Goal: Task Accomplishment & Management: Use online tool/utility

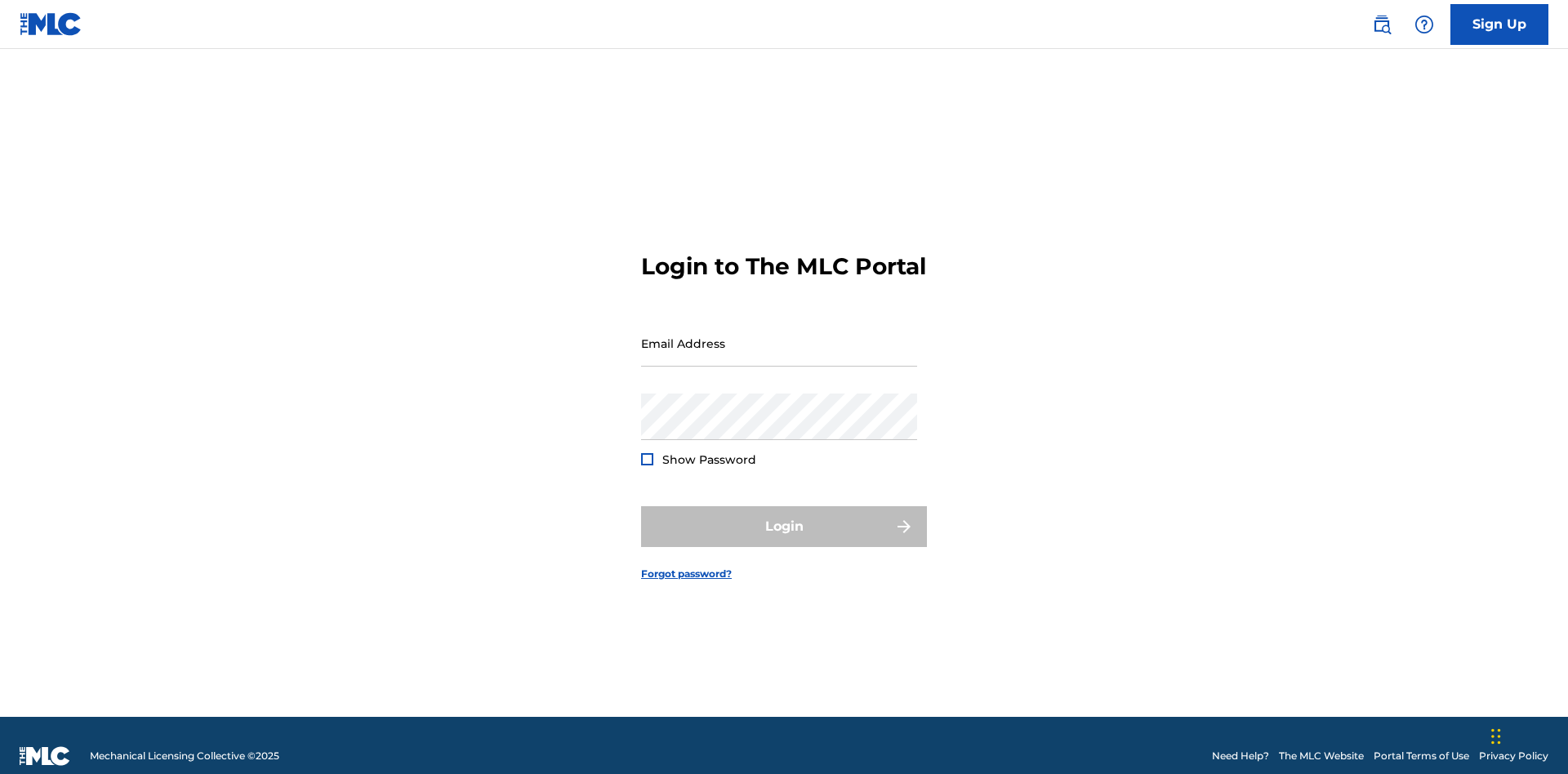
scroll to position [22, 0]
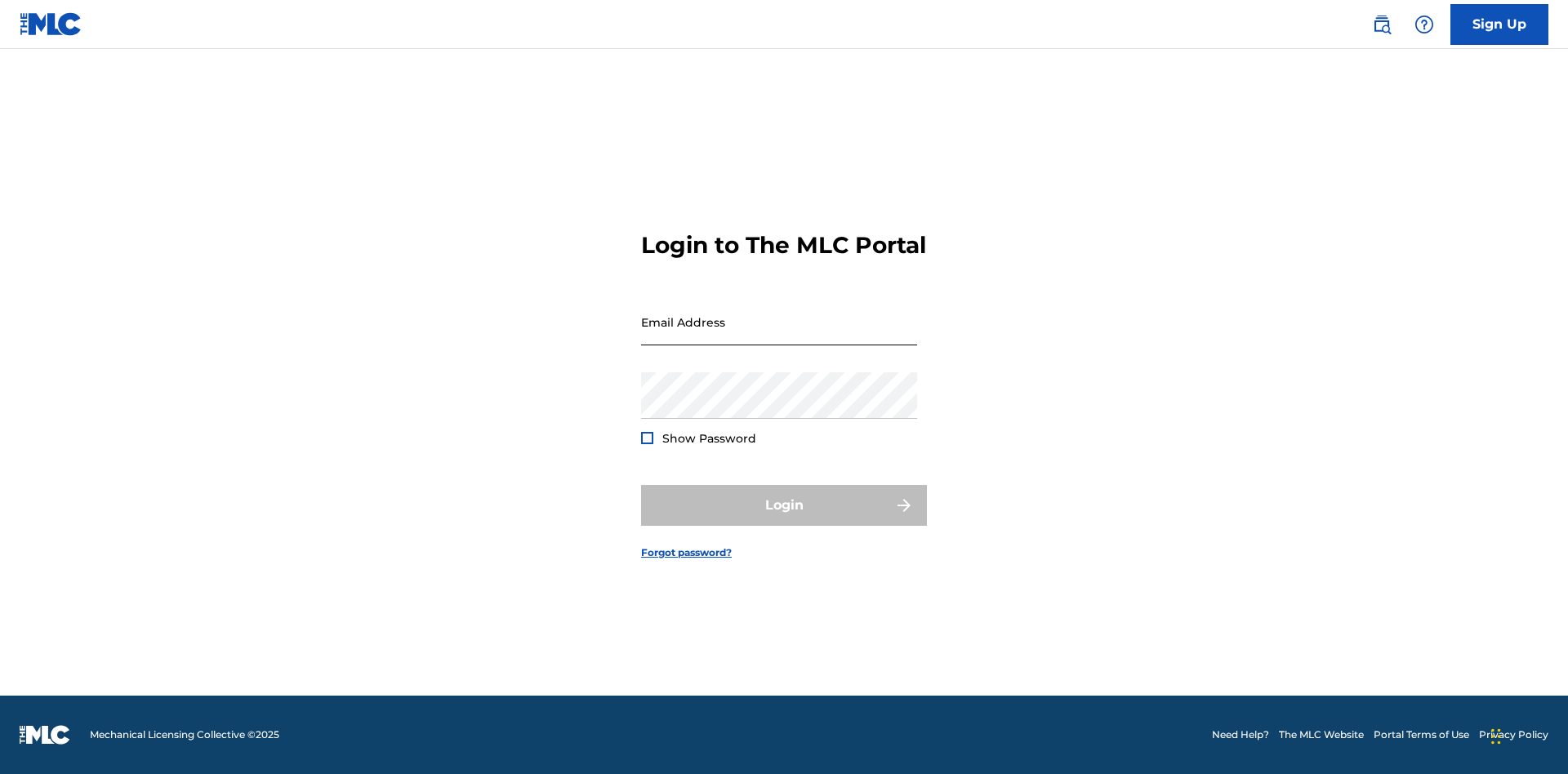
click at [779, 336] on input "Email Address" at bounding box center [779, 322] width 276 height 46
type input "[PERSON_NAME][EMAIL_ADDRESS][PERSON_NAME][DOMAIN_NAME]"
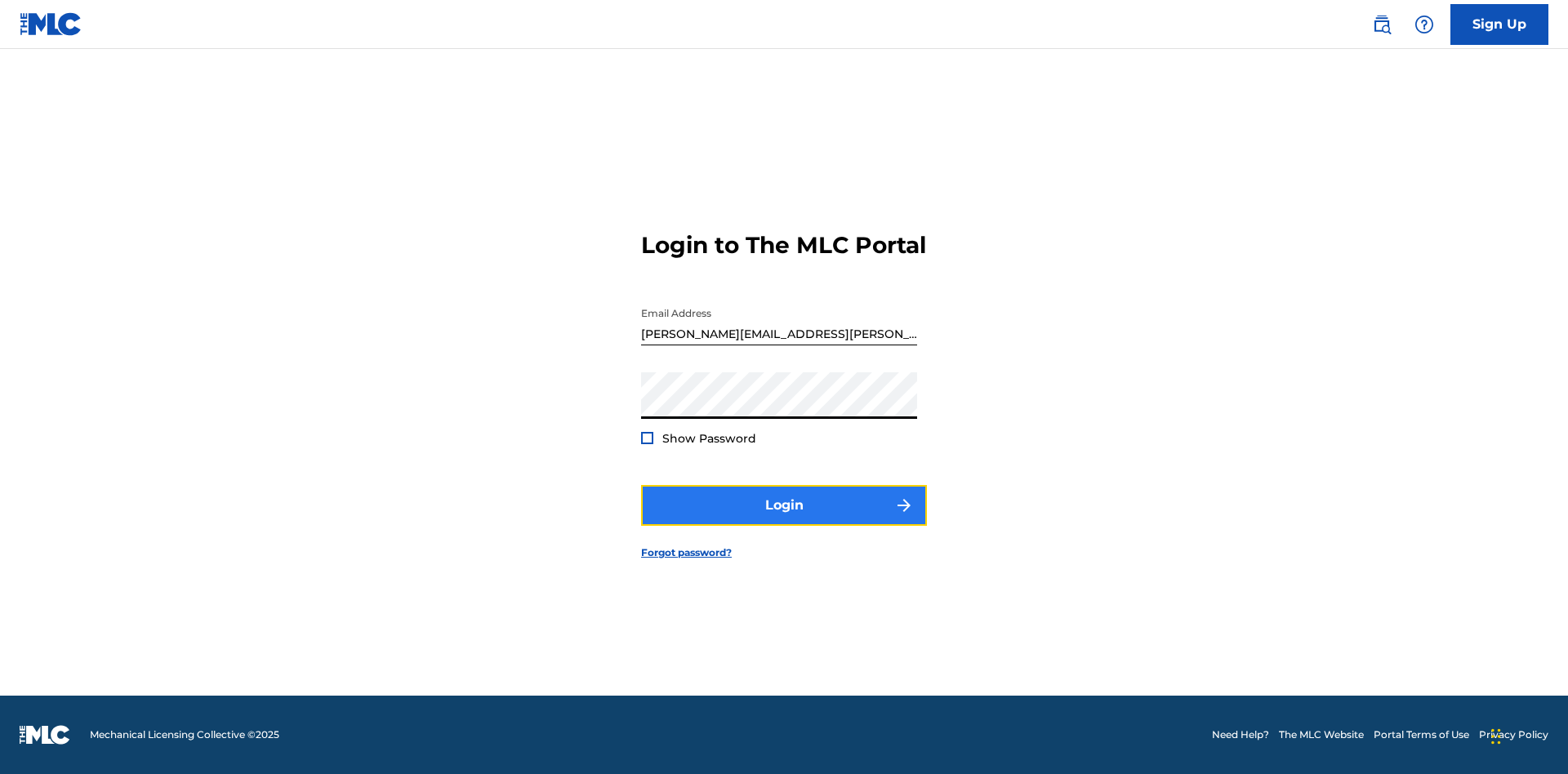
click at [784, 519] on button "Login" at bounding box center [784, 504] width 286 height 40
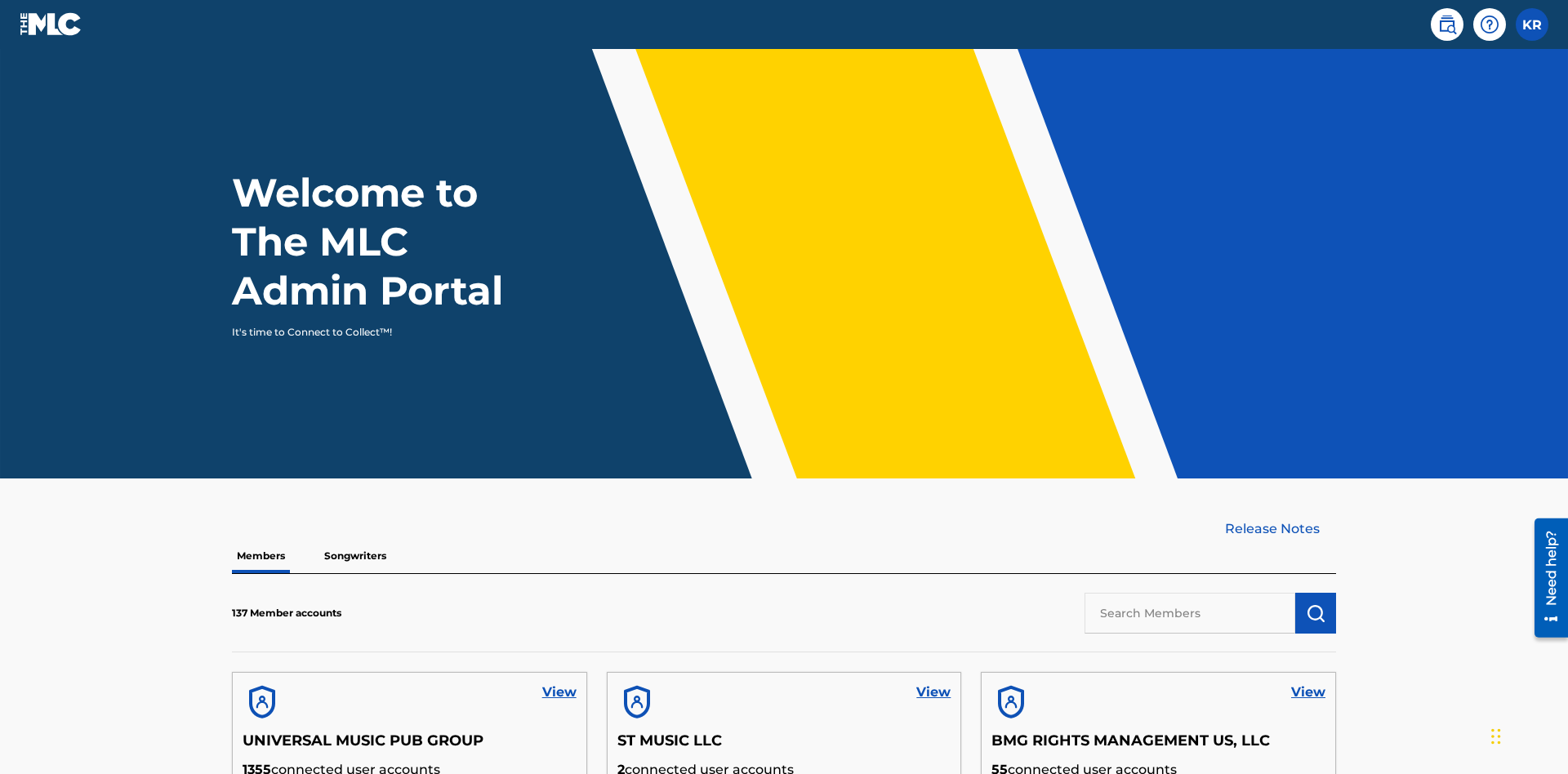
click at [1190, 593] on input "text" at bounding box center [1190, 613] width 210 height 40
click at [1316, 603] on img "submit" at bounding box center [1316, 613] width 20 height 20
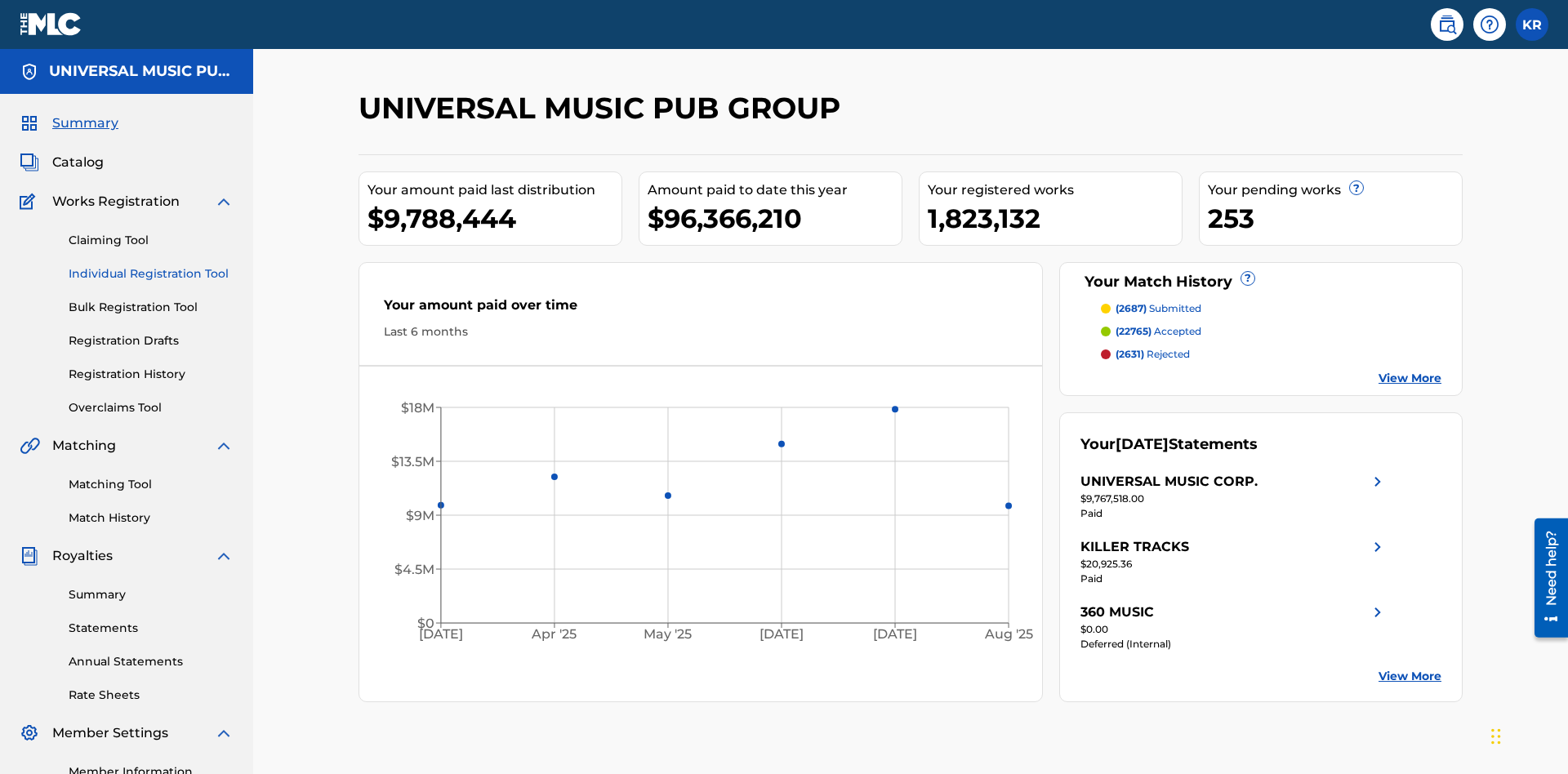
click at [151, 266] on link "Individual Registration Tool" at bounding box center [150, 273] width 165 height 17
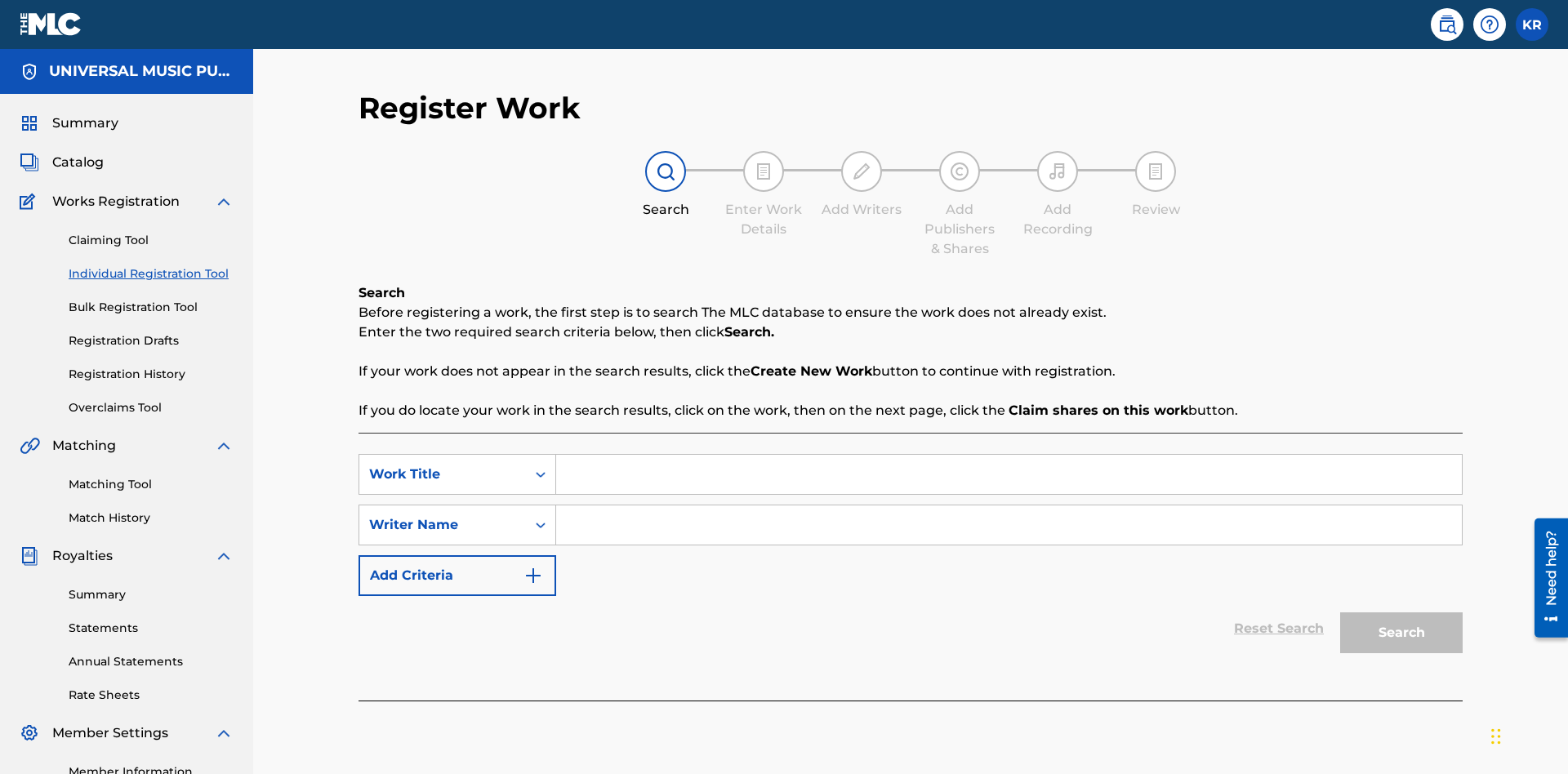
click at [1009, 455] on input "Search Form" at bounding box center [1008, 475] width 905 height 39
type input "Saved Work"
click at [1009, 505] on input "Search Form" at bounding box center [1008, 525] width 905 height 39
type input "Test Name"
